Goal: Use online tool/utility: Use online tool/utility

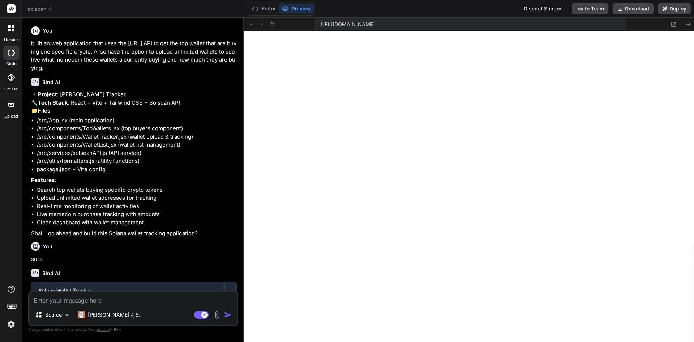
scroll to position [137, 0]
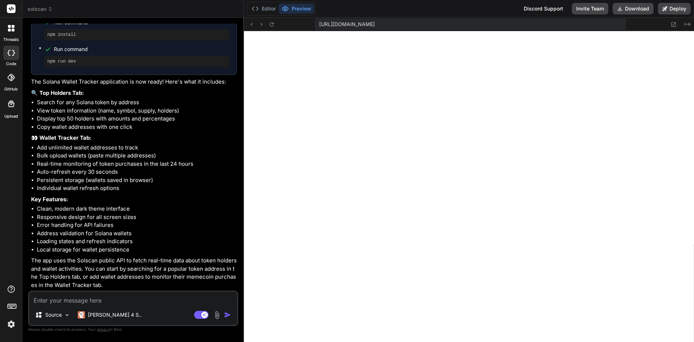
scroll to position [446, 0]
click at [102, 298] on textarea at bounding box center [133, 297] width 208 height 13
click at [271, 7] on button "Editor" at bounding box center [264, 9] width 30 height 10
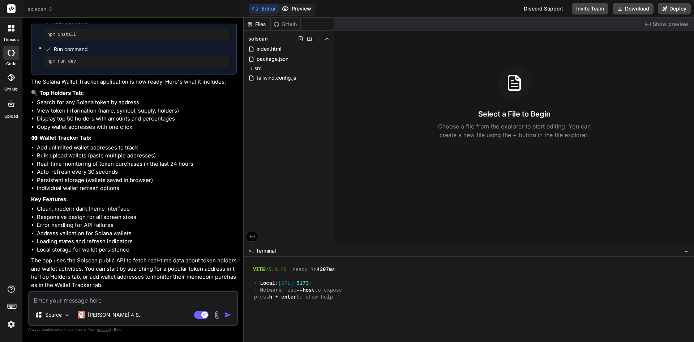
click at [294, 7] on button "Preview" at bounding box center [296, 9] width 35 height 10
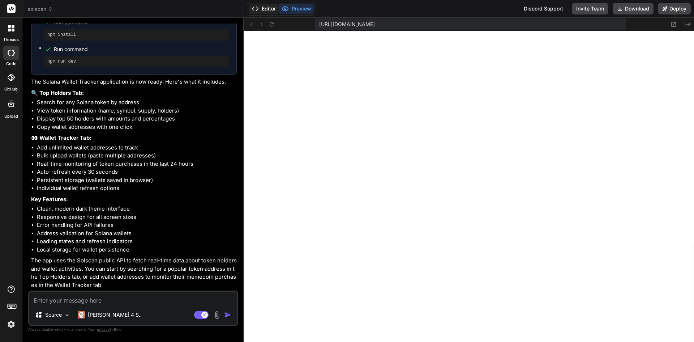
click at [268, 7] on button "Editor" at bounding box center [264, 9] width 30 height 10
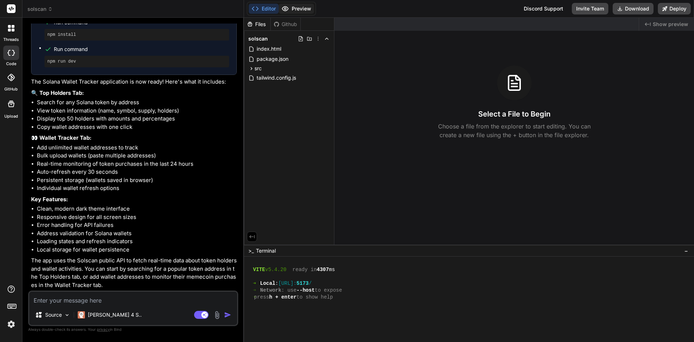
click at [292, 9] on button "Preview" at bounding box center [296, 9] width 35 height 10
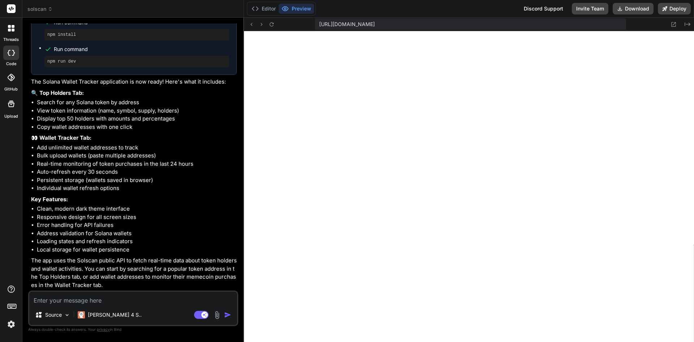
click at [8, 54] on icon at bounding box center [9, 53] width 3 height 6
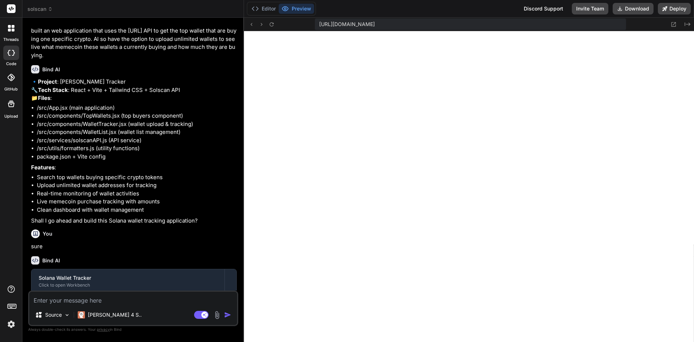
scroll to position [0, 0]
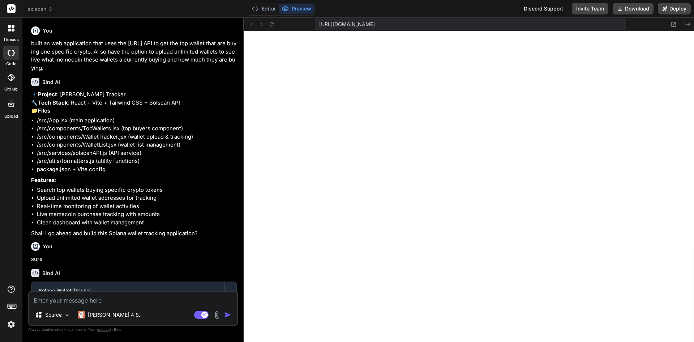
click at [41, 9] on span "solscan" at bounding box center [39, 8] width 25 height 7
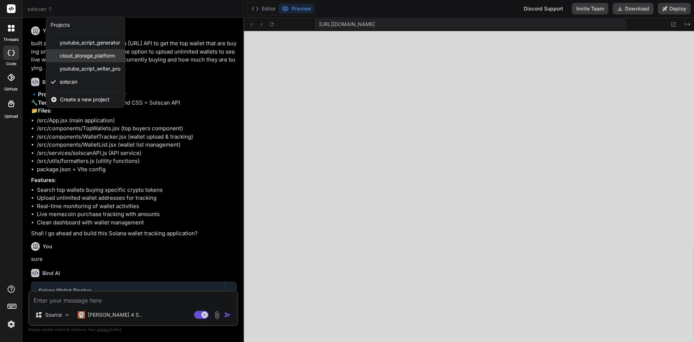
click at [94, 55] on span "cloud_storage_platform" at bounding box center [87, 55] width 55 height 7
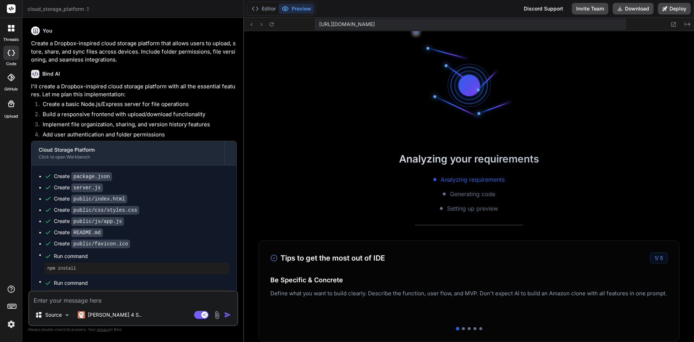
scroll to position [261, 0]
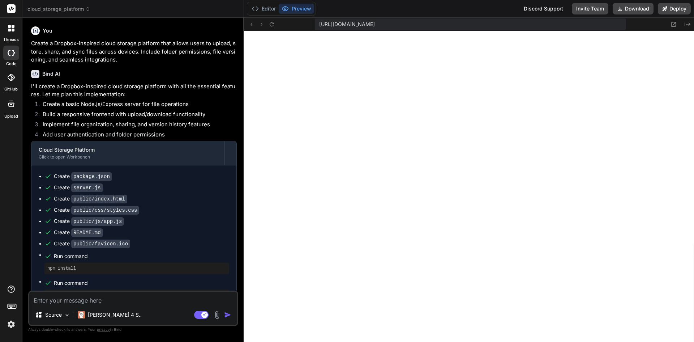
click at [68, 9] on span "cloud_storage_platform" at bounding box center [58, 8] width 63 height 7
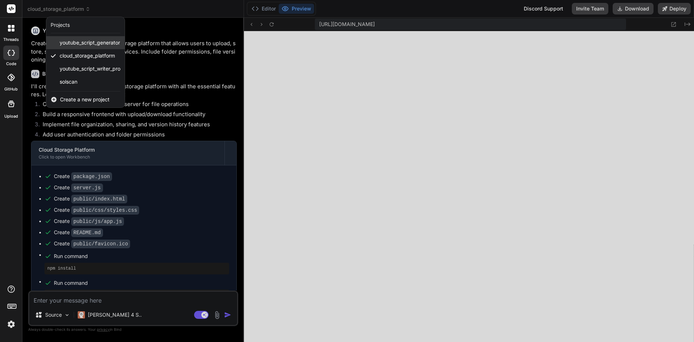
click at [82, 43] on span "youtube_script_generator" at bounding box center [90, 42] width 60 height 7
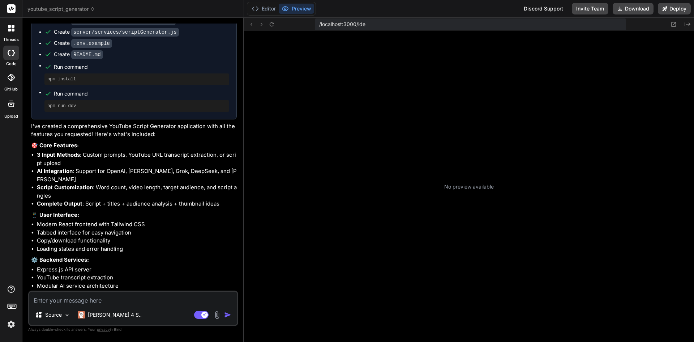
scroll to position [426, 0]
type textarea "x"
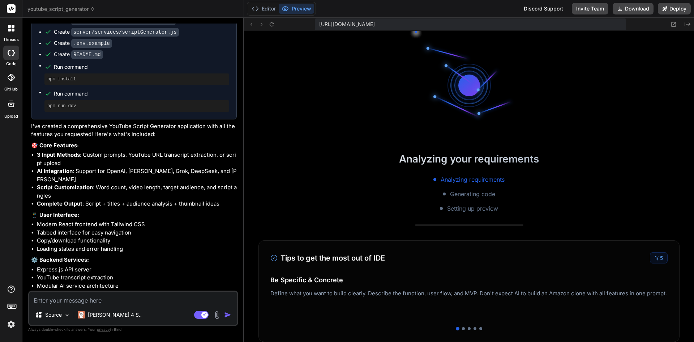
scroll to position [556, 0]
